Goal: Transaction & Acquisition: Book appointment/travel/reservation

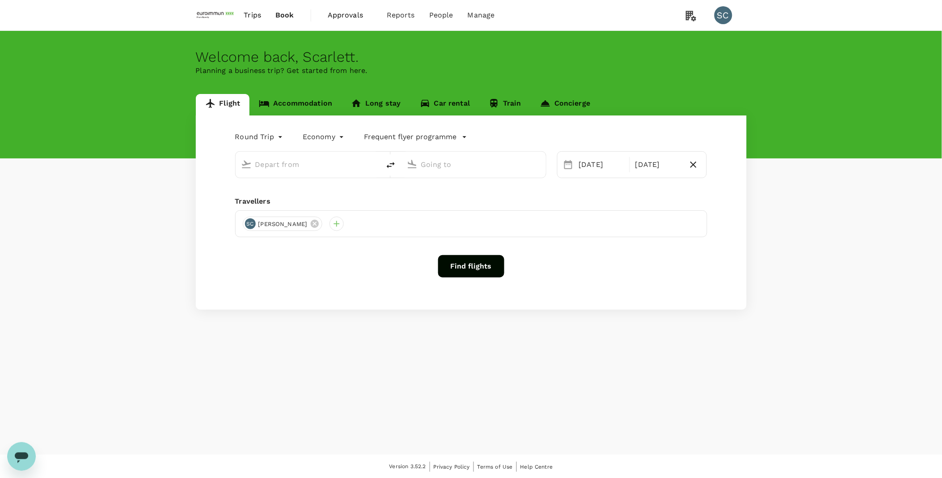
type input "Singapore Changi (SIN)"
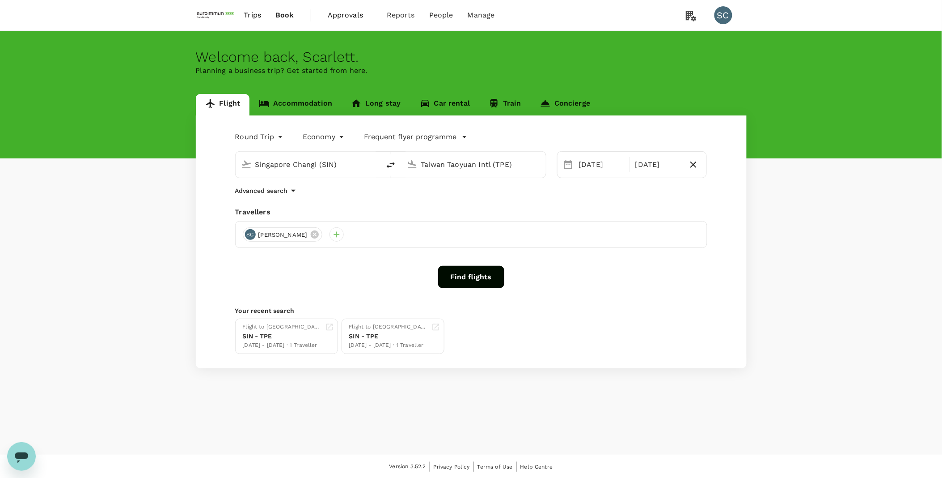
click at [477, 168] on input "Taiwan Taoyuan Intl (TPE)" at bounding box center [474, 164] width 106 height 14
click at [480, 200] on p "[PERSON_NAME] Intl" at bounding box center [487, 199] width 158 height 9
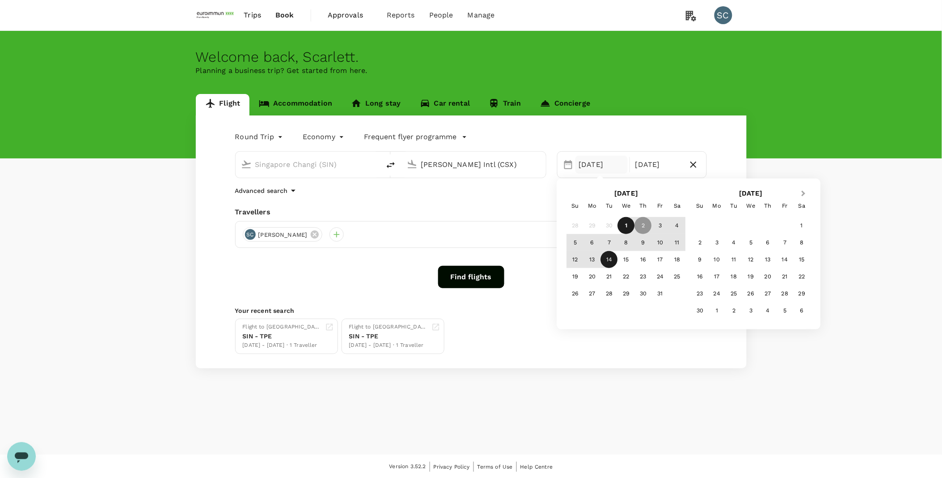
type input "[PERSON_NAME] Intl (CSX)"
click at [804, 192] on span "Next Month" at bounding box center [804, 193] width 0 height 10
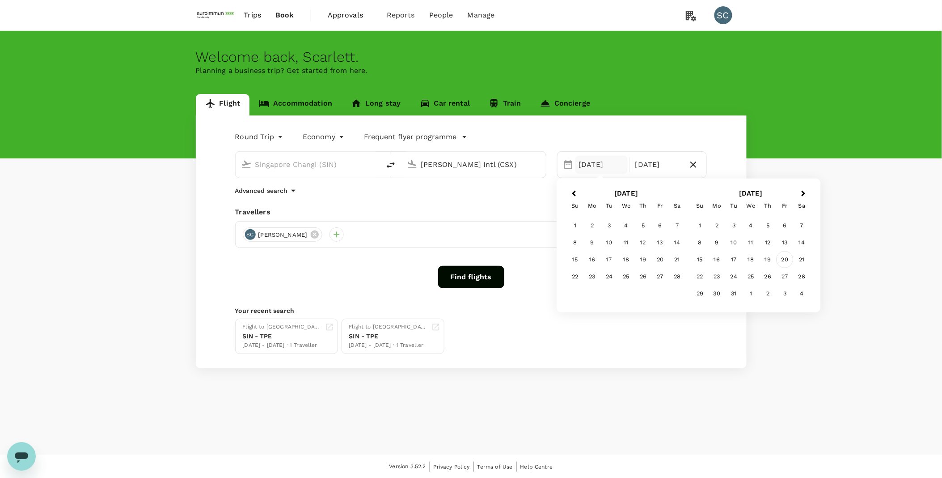
click at [787, 261] on div "20" at bounding box center [785, 259] width 17 height 17
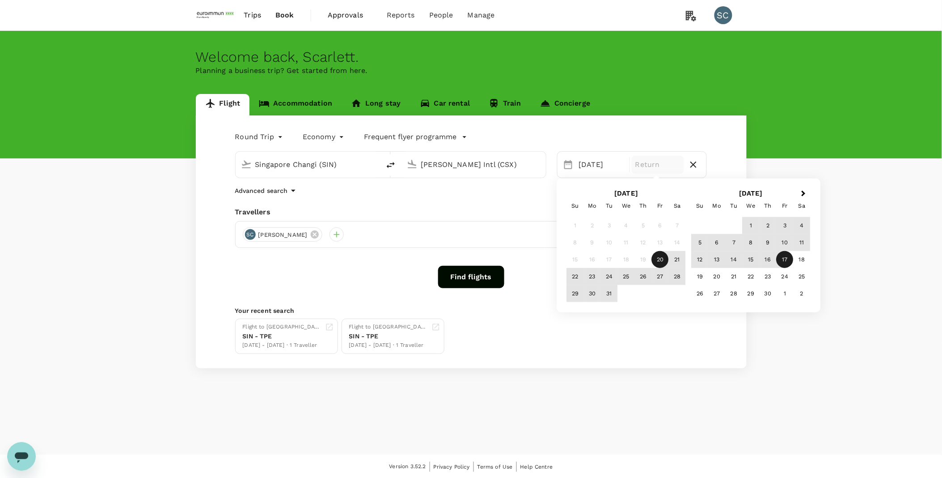
click at [787, 260] on div "17" at bounding box center [785, 259] width 17 height 17
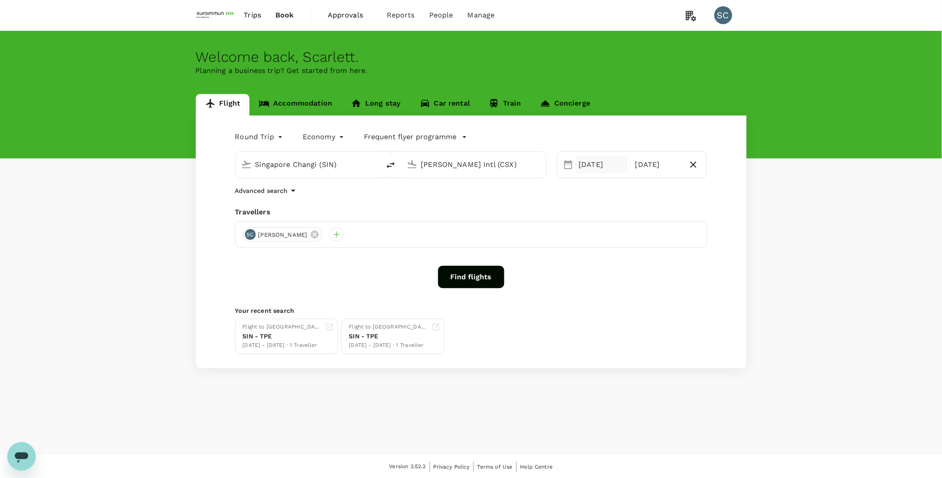
click at [598, 163] on div "[DATE]" at bounding box center [602, 165] width 52 height 18
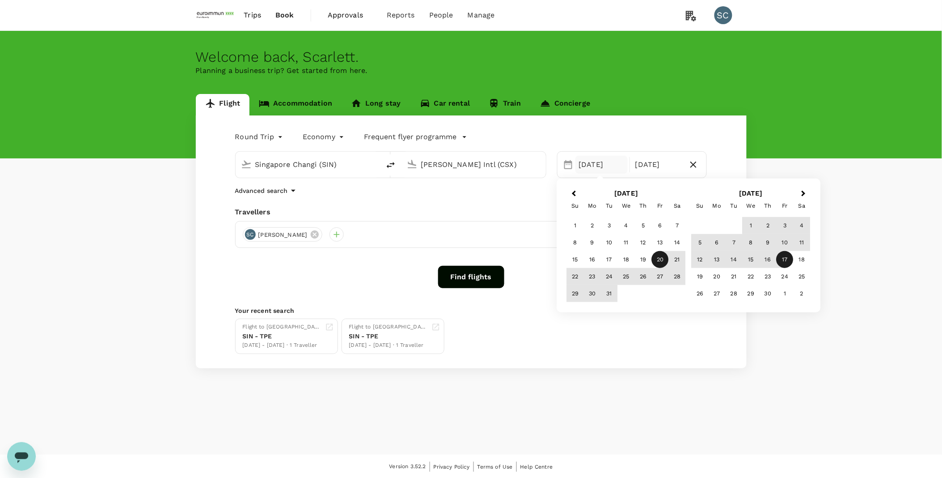
click at [660, 257] on div "20" at bounding box center [660, 259] width 17 height 17
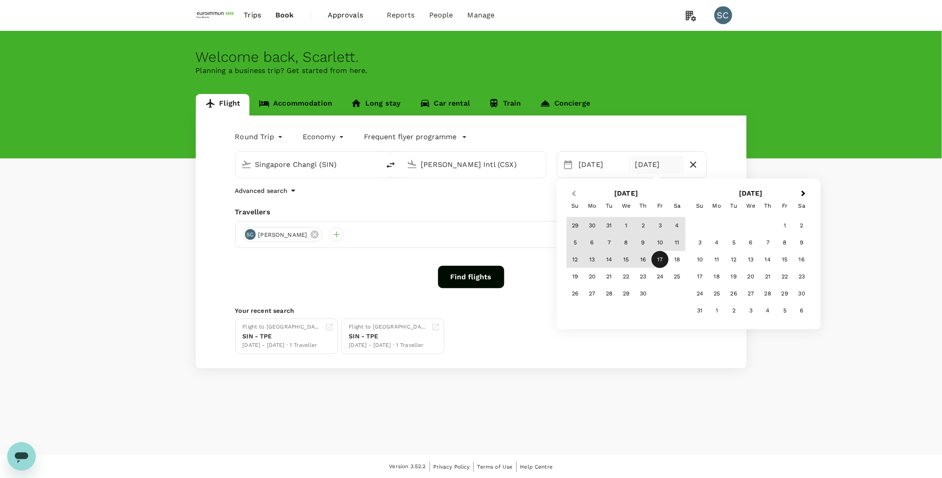
click at [572, 190] on button "Previous Month" at bounding box center [573, 194] width 14 height 14
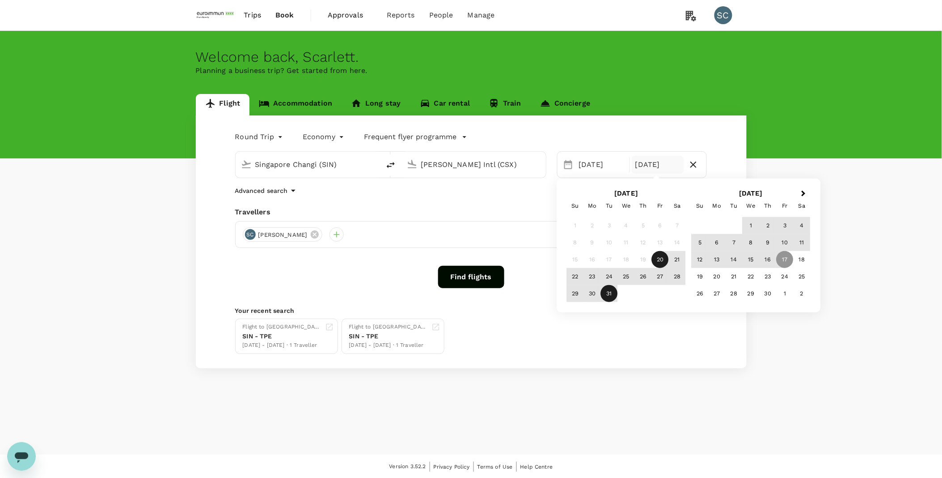
click at [609, 292] on div "31" at bounding box center [609, 293] width 17 height 17
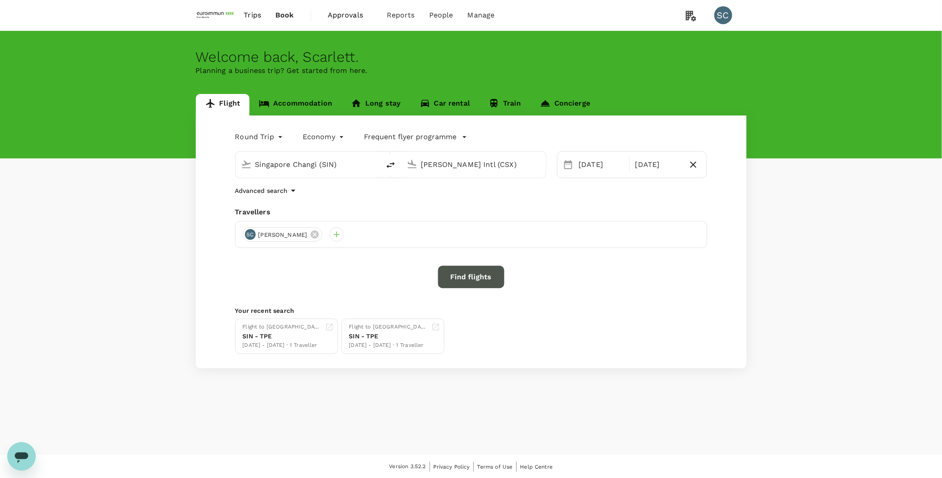
click at [487, 283] on button "Find flights" at bounding box center [471, 277] width 66 height 22
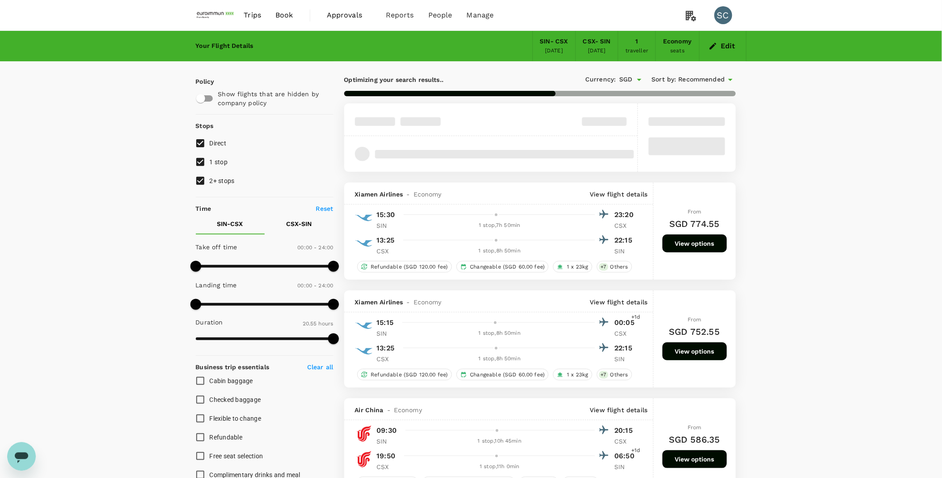
click at [200, 164] on input "1 stop" at bounding box center [200, 162] width 19 height 19
checkbox input "false"
click at [199, 180] on input "2+ stops" at bounding box center [200, 180] width 19 height 19
checkbox input "false"
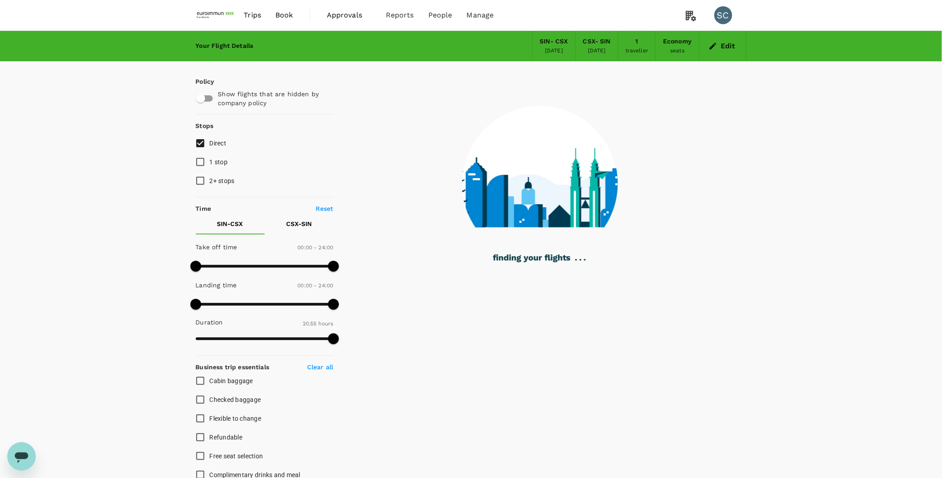
type input "1315"
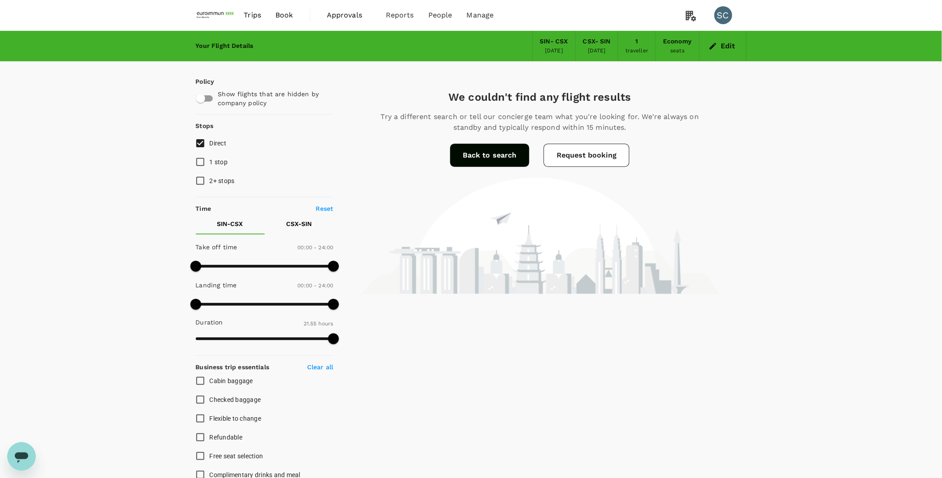
click at [203, 162] on input "1 stop" at bounding box center [200, 162] width 19 height 19
checkbox input "true"
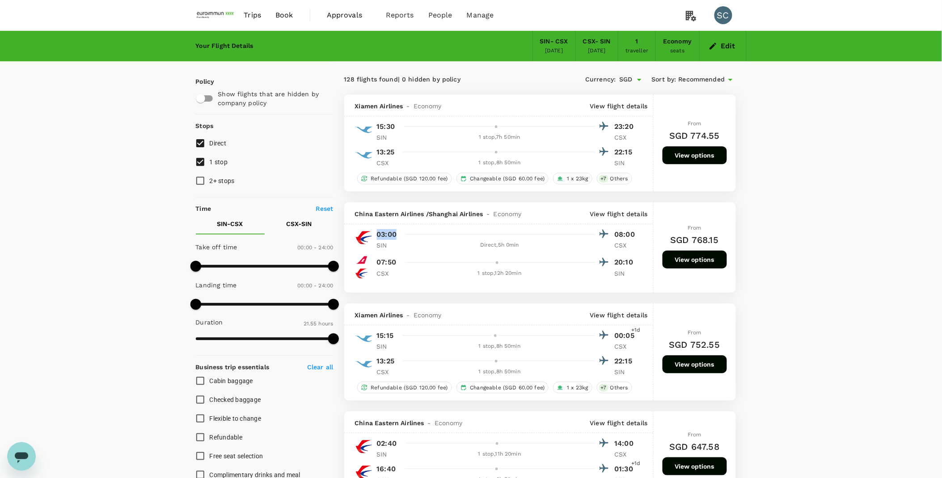
drag, startPoint x: 376, startPoint y: 237, endPoint x: 401, endPoint y: 239, distance: 24.7
click at [401, 239] on div "03:00 08:00 SIN Direct , 5h 0min CSX" at bounding box center [505, 239] width 266 height 22
drag, startPoint x: 598, startPoint y: 234, endPoint x: 651, endPoint y: 234, distance: 52.8
click at [651, 234] on div "03:00 08:00 SIN Direct , 5h 0min CSX 07:50 20:10 CSX 1 stop , 12h 20min SIN" at bounding box center [498, 254] width 309 height 52
drag, startPoint x: 620, startPoint y: 234, endPoint x: 645, endPoint y: 234, distance: 24.6
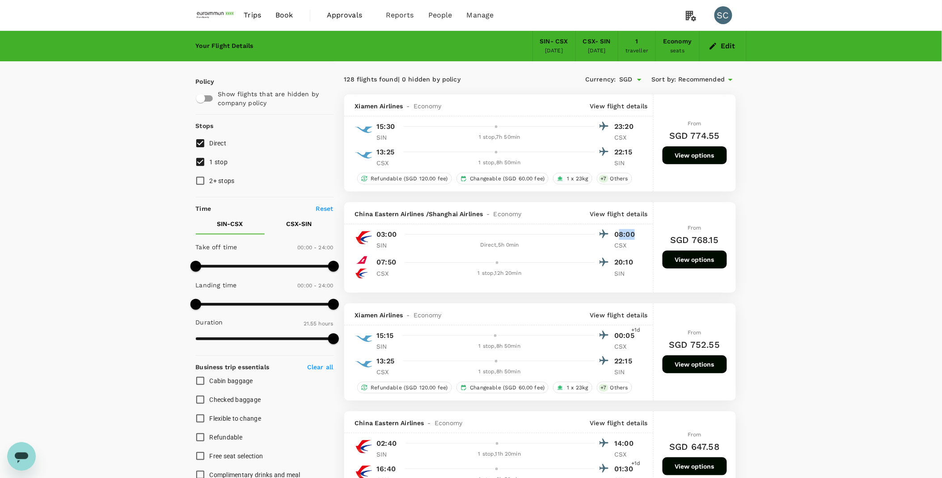
click at [645, 234] on div "03:00 08:00 SIN Direct , 5h 0min CSX 07:50 20:10 CSX 1 stop , 12h 20min SIN" at bounding box center [498, 254] width 309 height 52
drag, startPoint x: 645, startPoint y: 234, endPoint x: 637, endPoint y: 234, distance: 7.6
click at [637, 234] on div "03:00 08:00 SIN Direct , 5h 0min CSX 07:50 20:10 CSX 1 stop , 12h 20min SIN" at bounding box center [498, 254] width 309 height 52
drag, startPoint x: 637, startPoint y: 234, endPoint x: 632, endPoint y: 234, distance: 4.9
click at [632, 234] on p "08:00" at bounding box center [626, 234] width 22 height 11
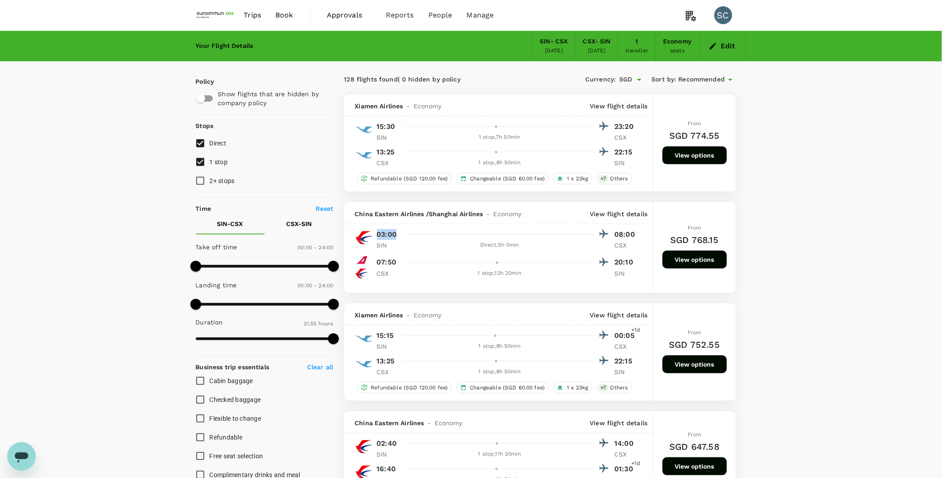
drag, startPoint x: 375, startPoint y: 231, endPoint x: 530, endPoint y: 234, distance: 155.2
click at [530, 234] on div "03:00 08:00 SIN Direct , 5h 0min CSX" at bounding box center [505, 239] width 266 height 22
click at [531, 234] on hr at bounding box center [500, 234] width 189 height 0
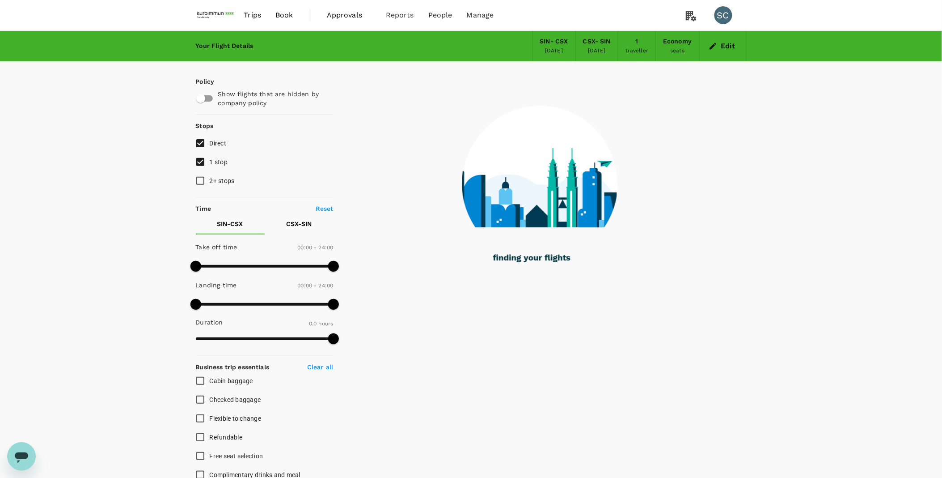
type input "1255"
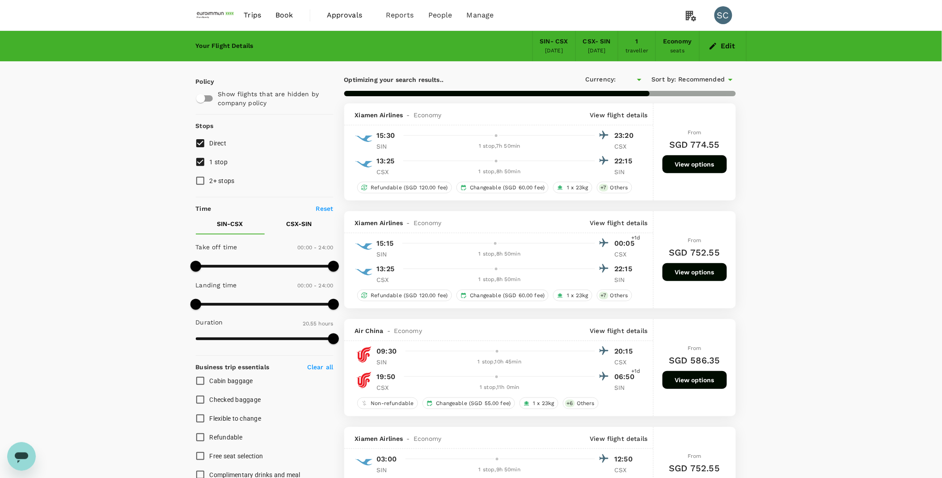
type input "SGD"
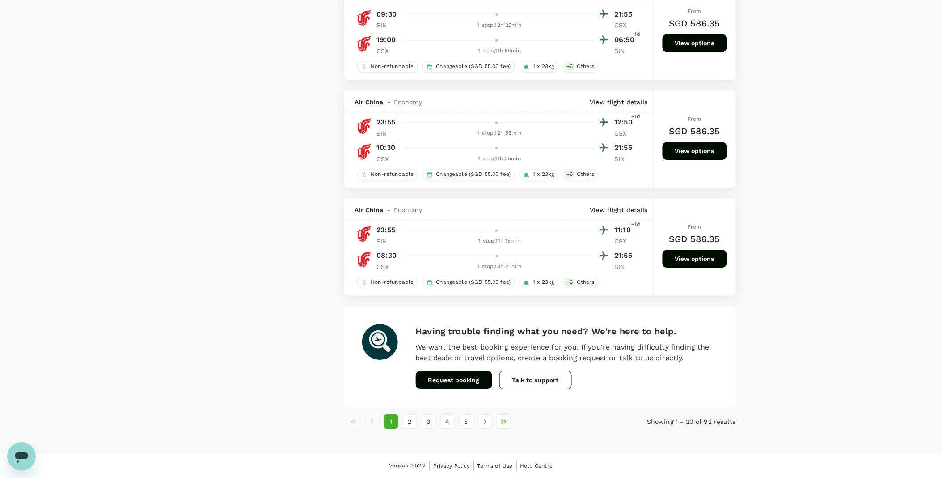
type input "1315"
